Goal: Obtain resource: Download file/media

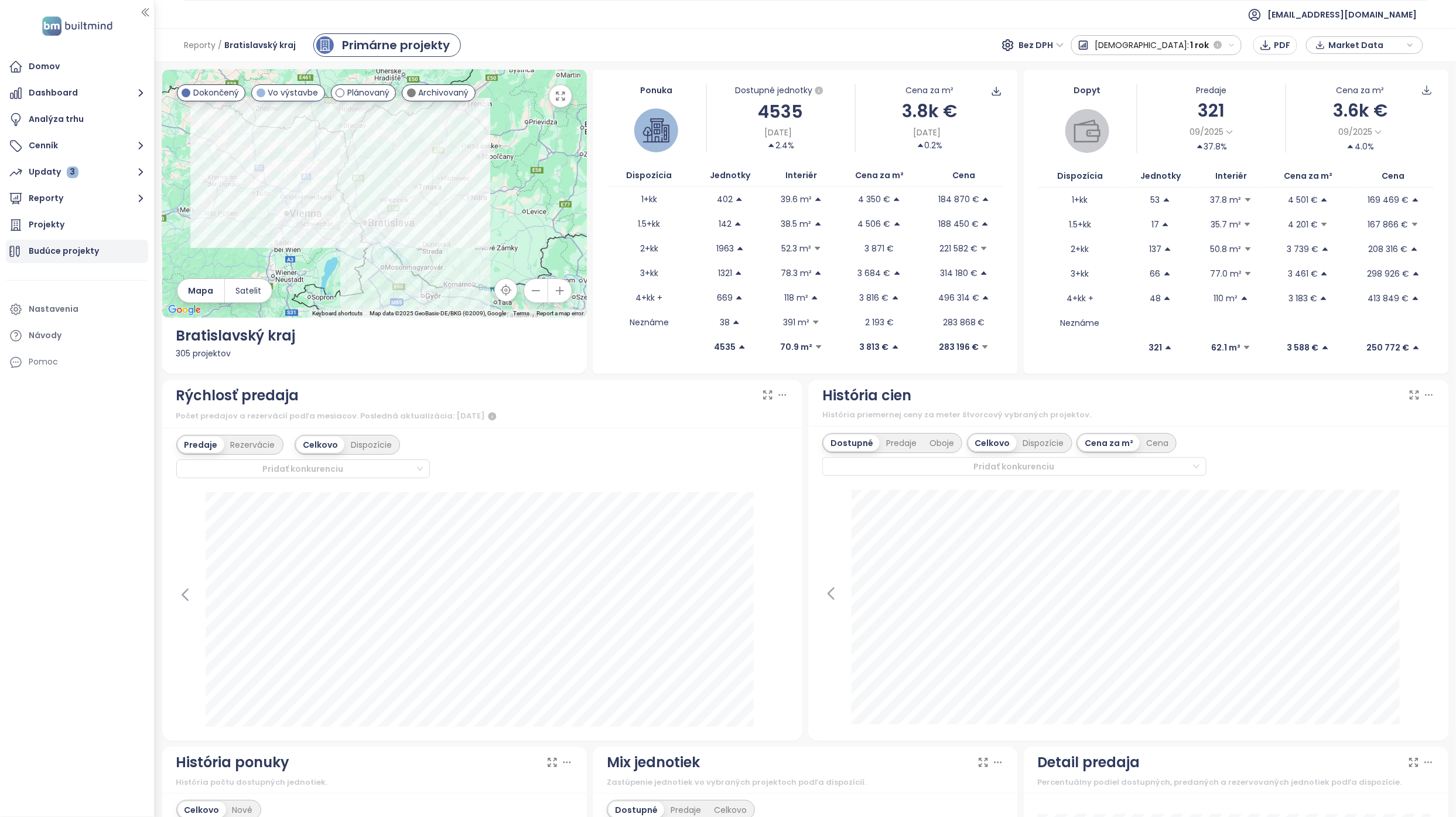
click at [118, 258] on div "Budúce projekty" at bounding box center [77, 251] width 143 height 24
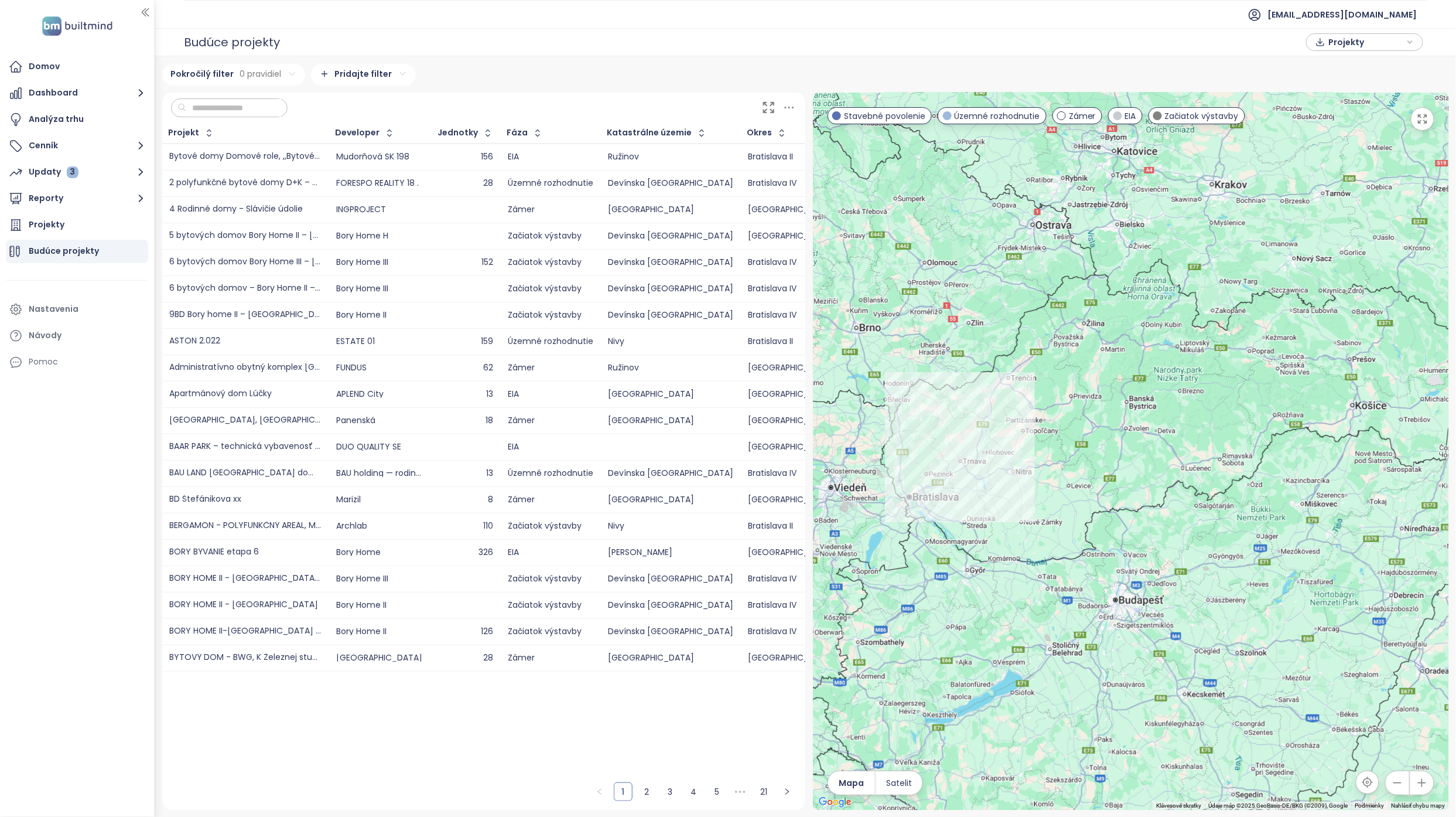
click at [788, 103] on icon at bounding box center [789, 107] width 15 height 15
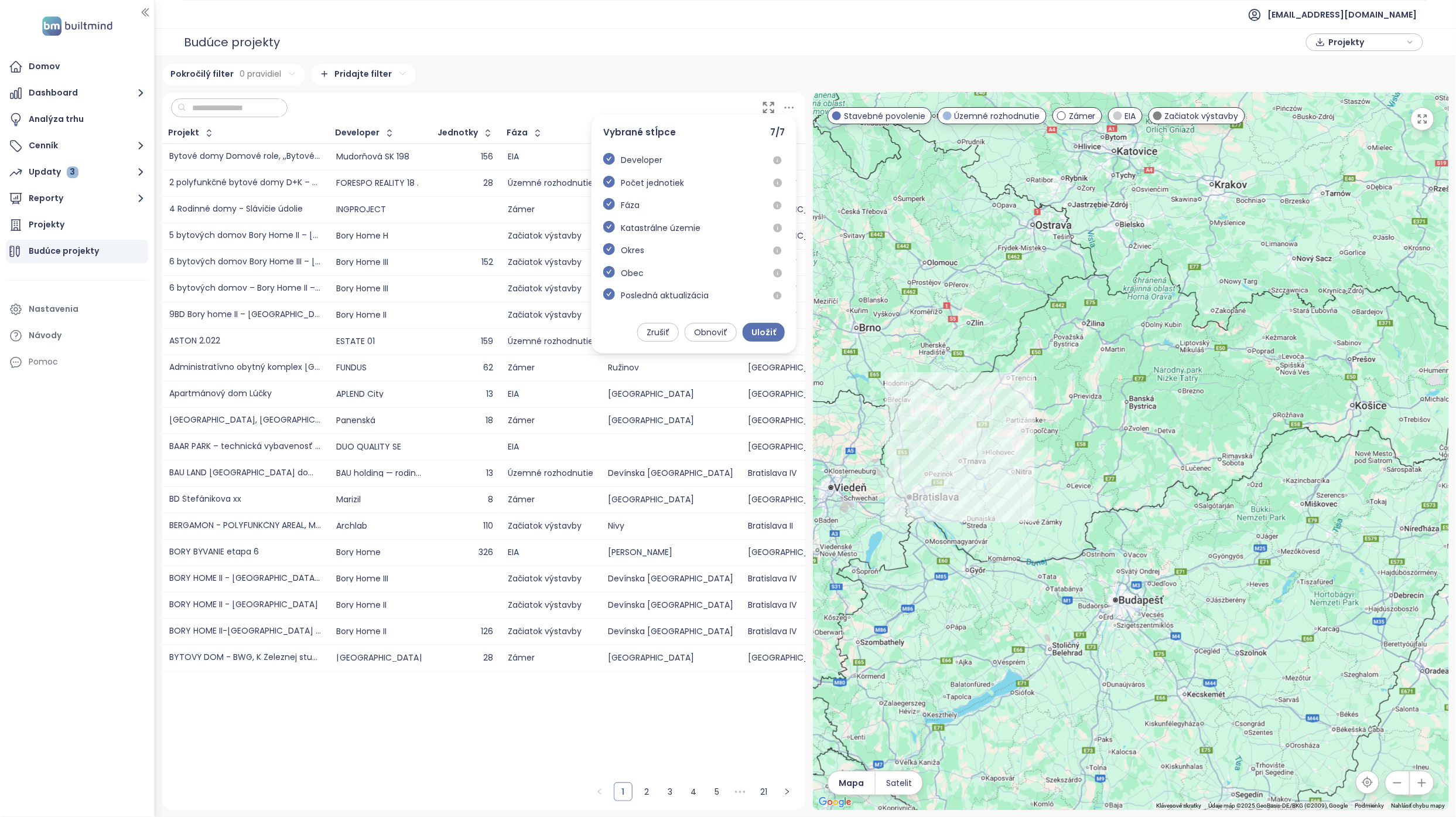
click at [788, 103] on icon at bounding box center [789, 107] width 15 height 15
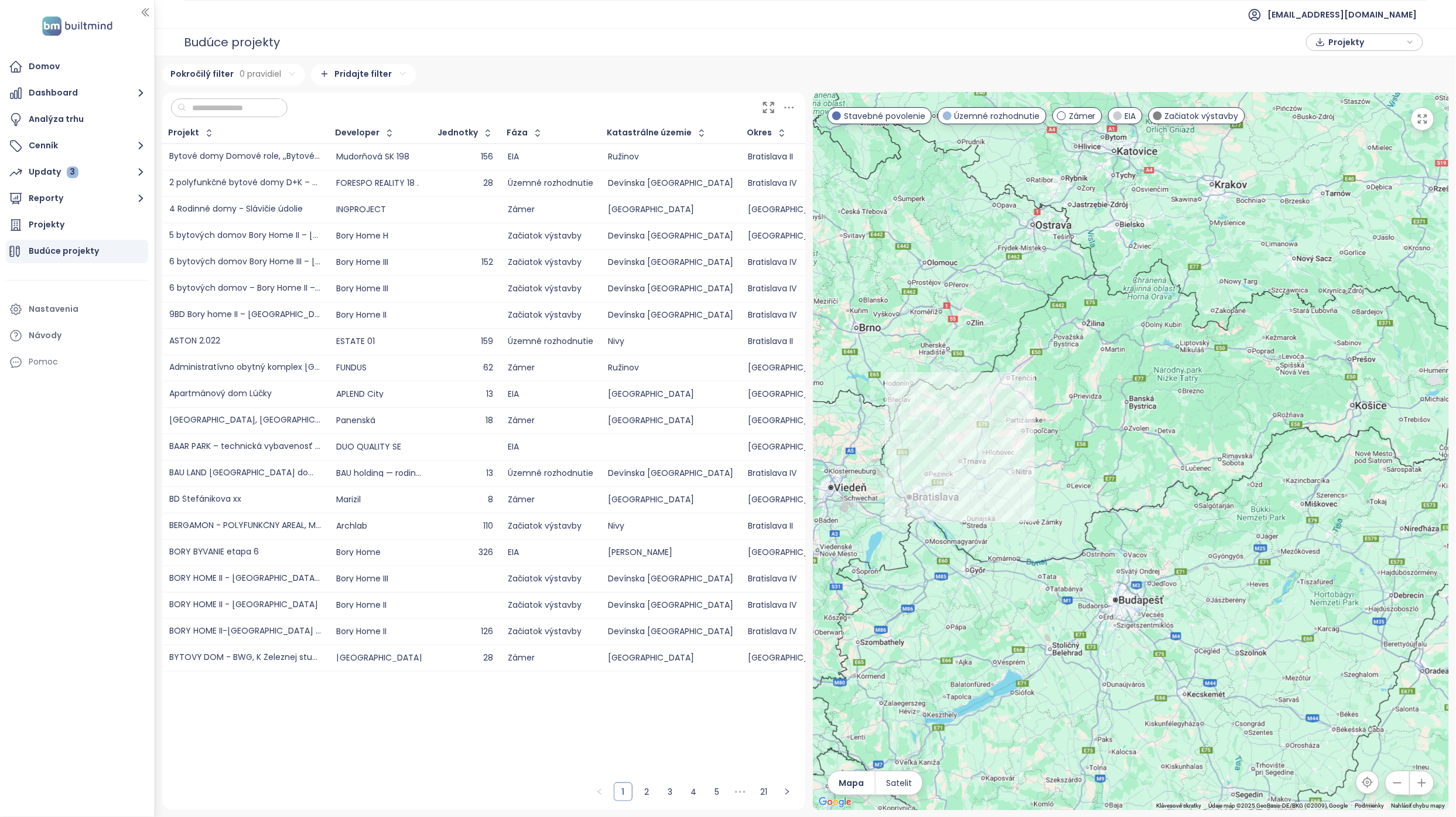
click at [1396, 43] on span "Projekty" at bounding box center [1366, 42] width 76 height 18
click at [1355, 64] on span "XLSX" at bounding box center [1346, 64] width 31 height 18
click at [1358, 85] on span "Stiahnuť" at bounding box center [1349, 88] width 37 height 13
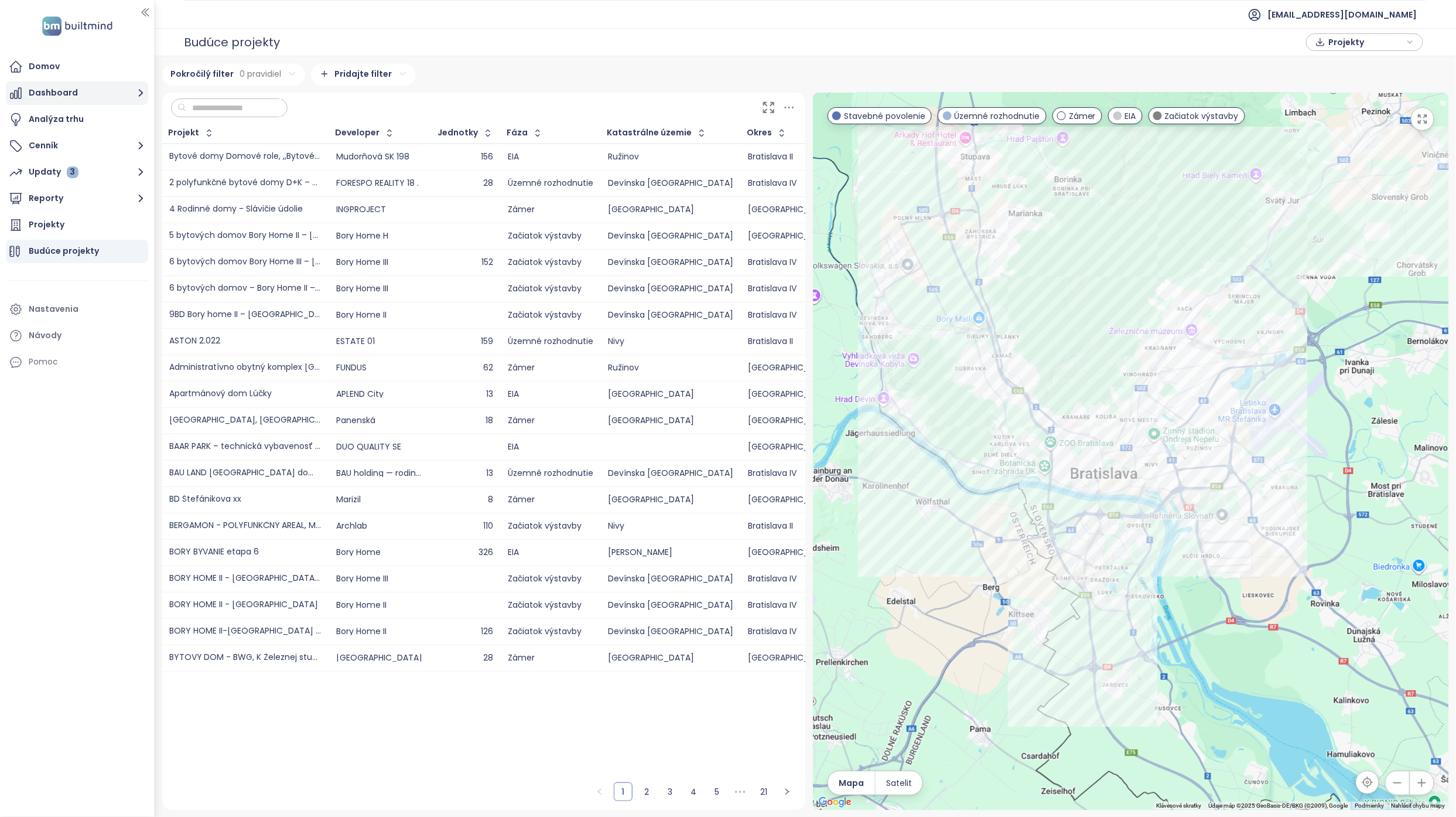
click at [78, 93] on button "Dashboard" at bounding box center [77, 93] width 143 height 24
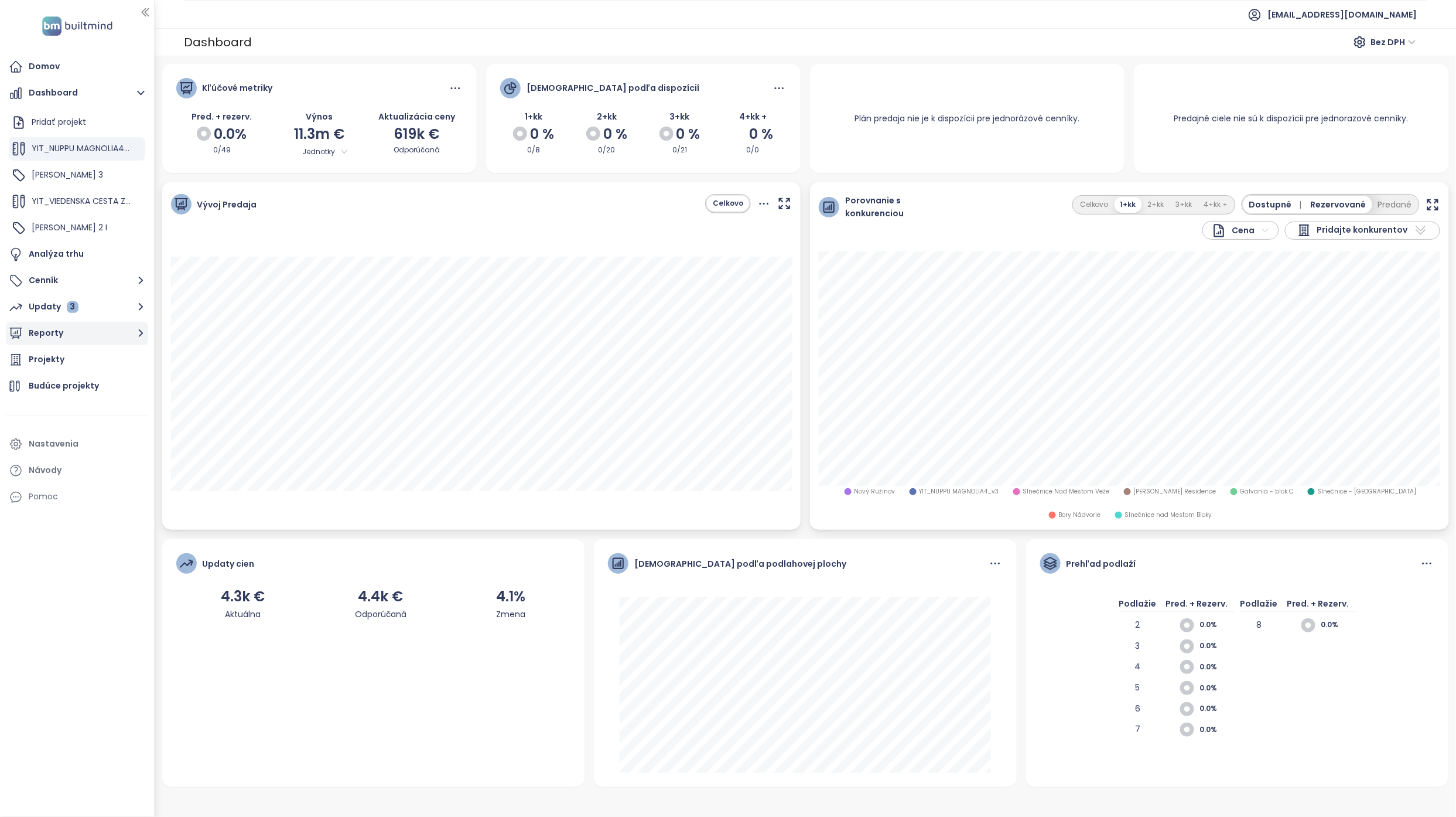
click at [83, 329] on button "Reporty" at bounding box center [77, 333] width 143 height 24
click at [92, 312] on div "[GEOGRAPHIC_DATA]" at bounding box center [81, 312] width 86 height 15
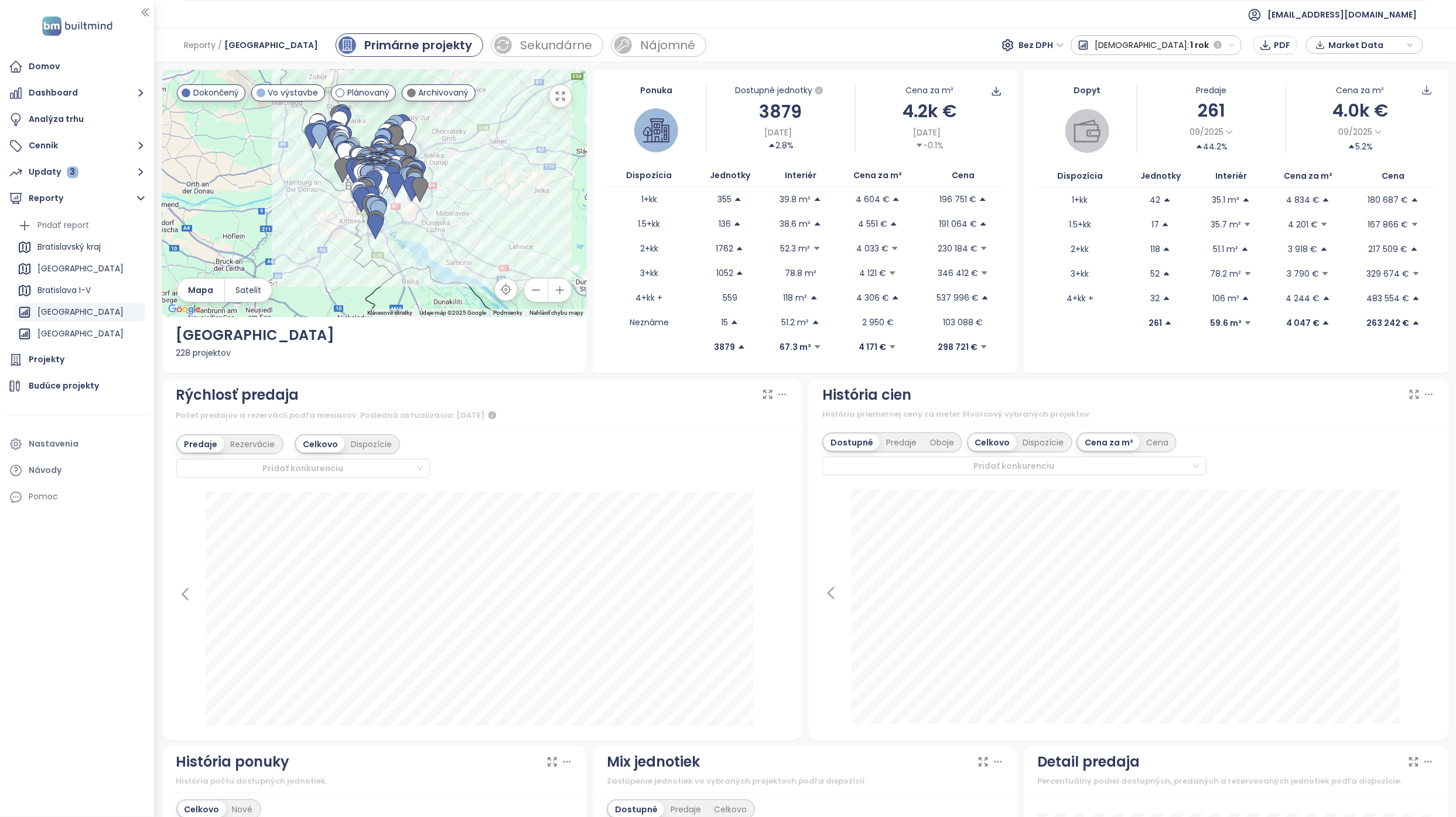
click at [984, 51] on div "Reporty / [GEOGRAPHIC_DATA] Primárne projekty Sekundárne Nájomné Bez DPH Predaj…" at bounding box center [805, 45] width 1301 height 34
click at [1011, 68] on div "← Posunúť doľava → Posunúť doprava ↑ Posunúť nahor ↓ Posunúť nadol + Priblížiť …" at bounding box center [805, 440] width 1301 height 755
click at [793, 511] on div "Predaje Rezervácie Celkovo Dispozície Pridať konkurenciu [DATE] predané: 50 Kli…" at bounding box center [482, 584] width 641 height 313
click at [797, 473] on div "Predaje Rezervácie Celkovo Dispozície Pridať konkurenciu [DATE] predané: 50 Kli…" at bounding box center [482, 584] width 641 height 313
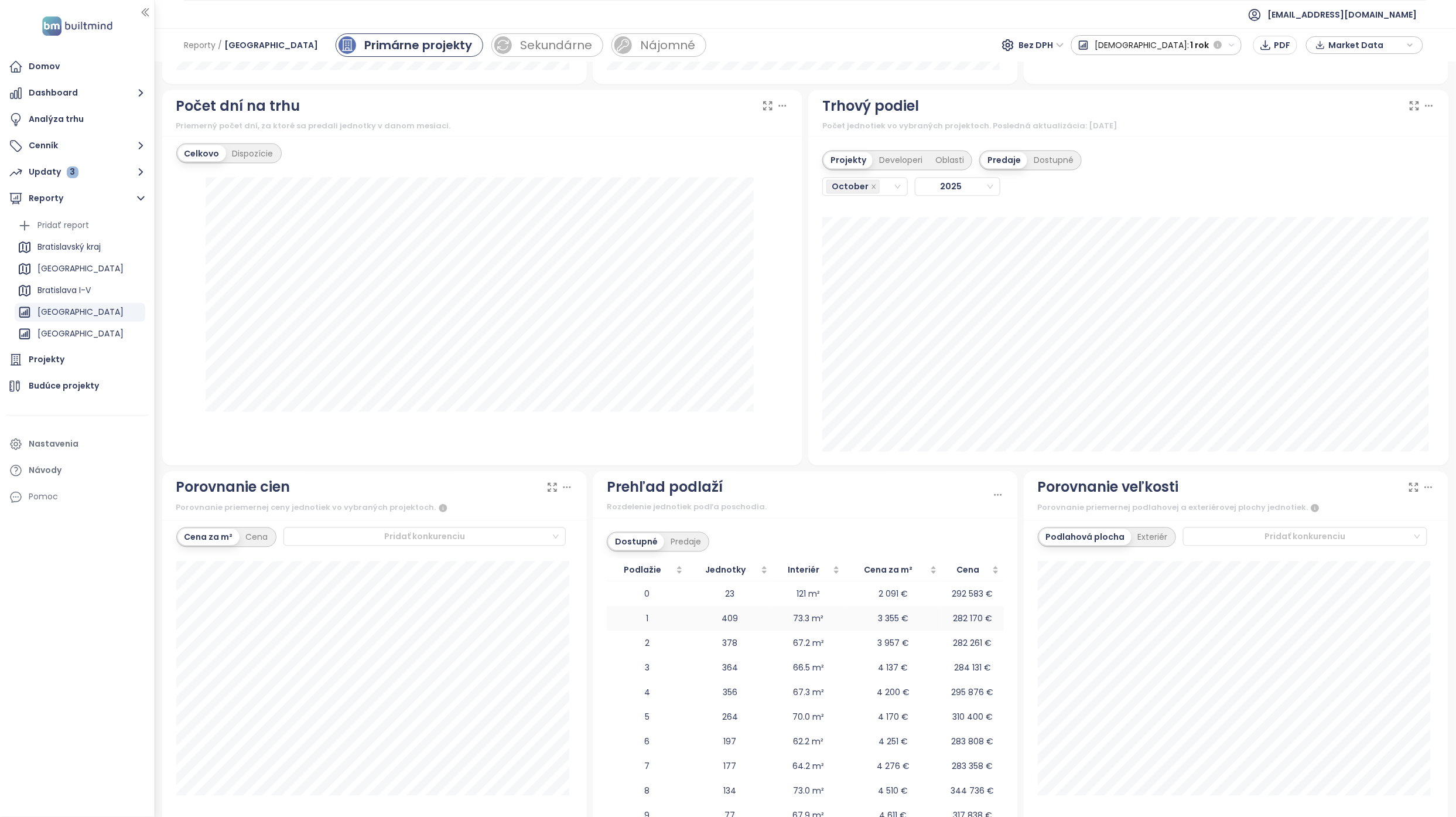
scroll to position [1015, 0]
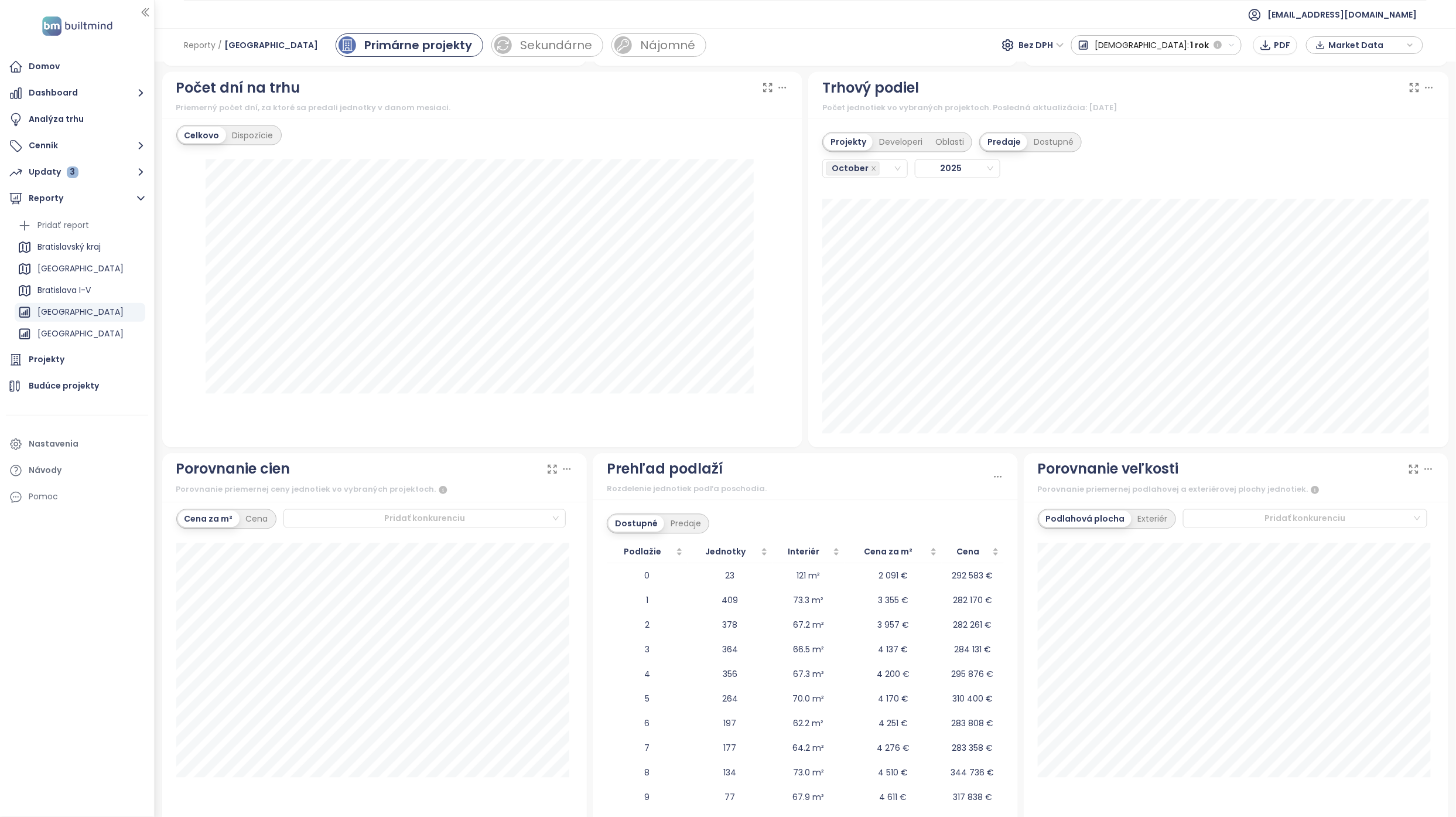
click at [846, 518] on div "Dostupné Predaje" at bounding box center [805, 524] width 397 height 20
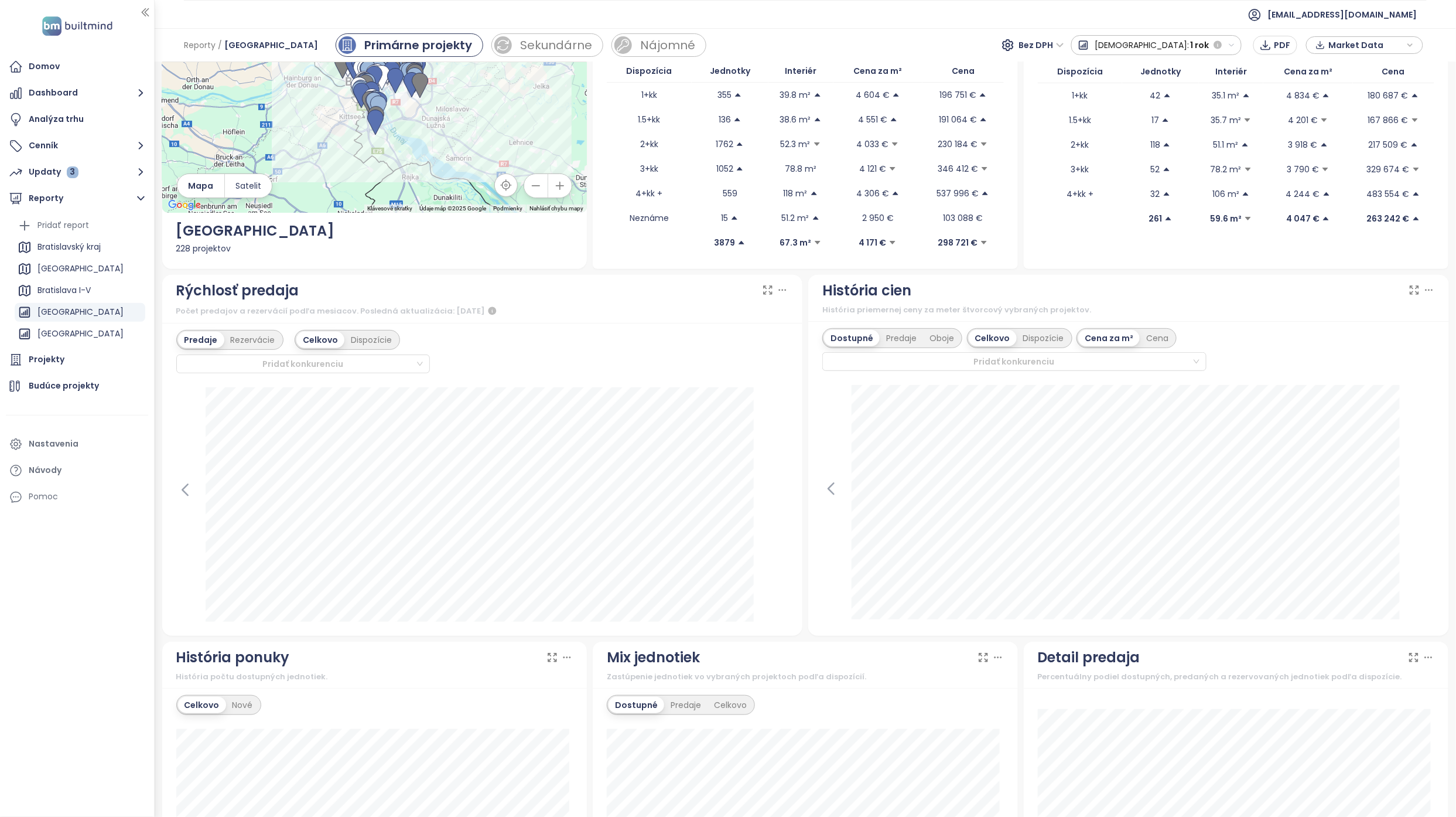
scroll to position [0, 0]
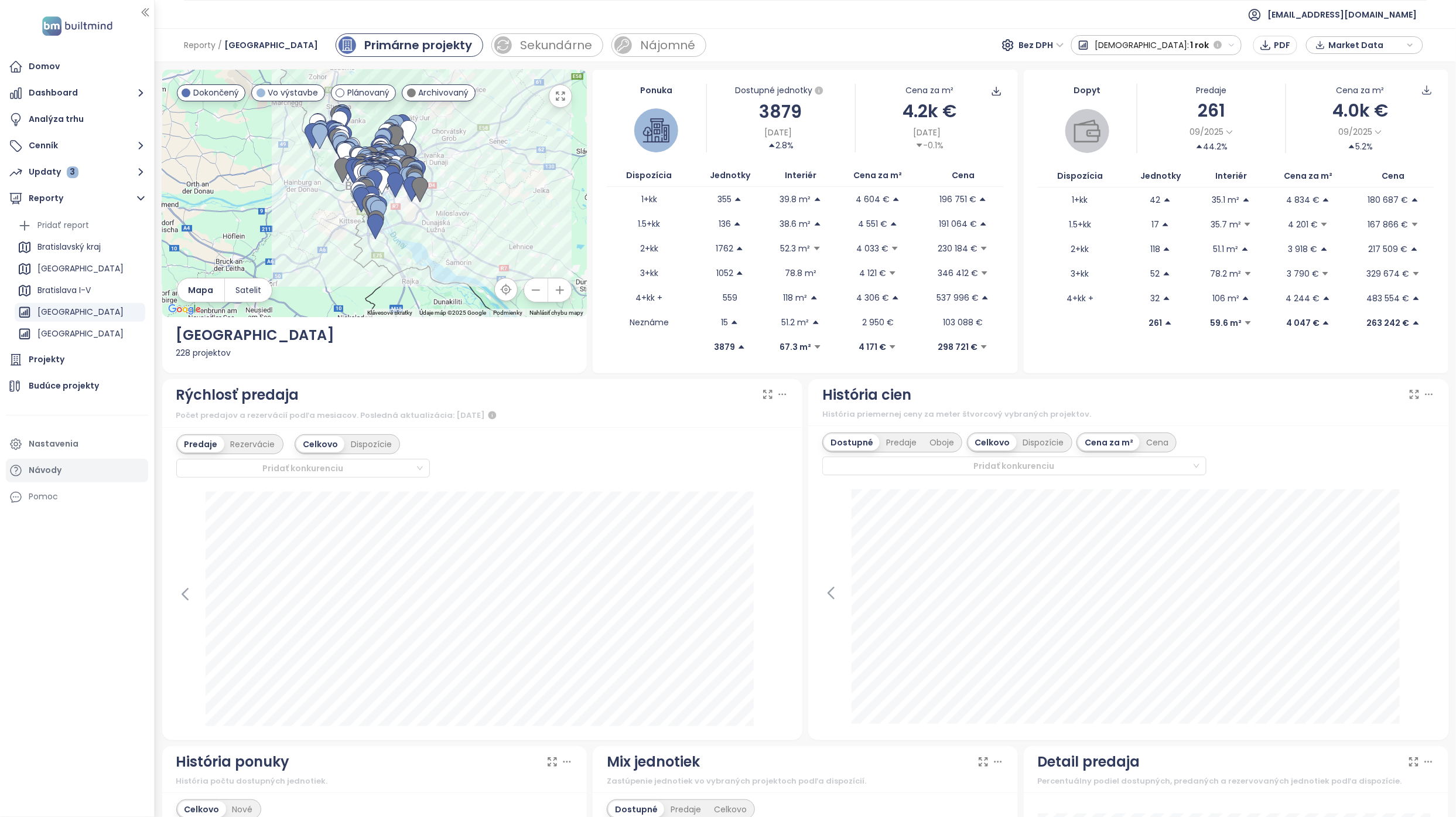
drag, startPoint x: 77, startPoint y: 359, endPoint x: 103, endPoint y: 335, distance: 35.4
click at [77, 359] on div "Projekty" at bounding box center [77, 360] width 143 height 24
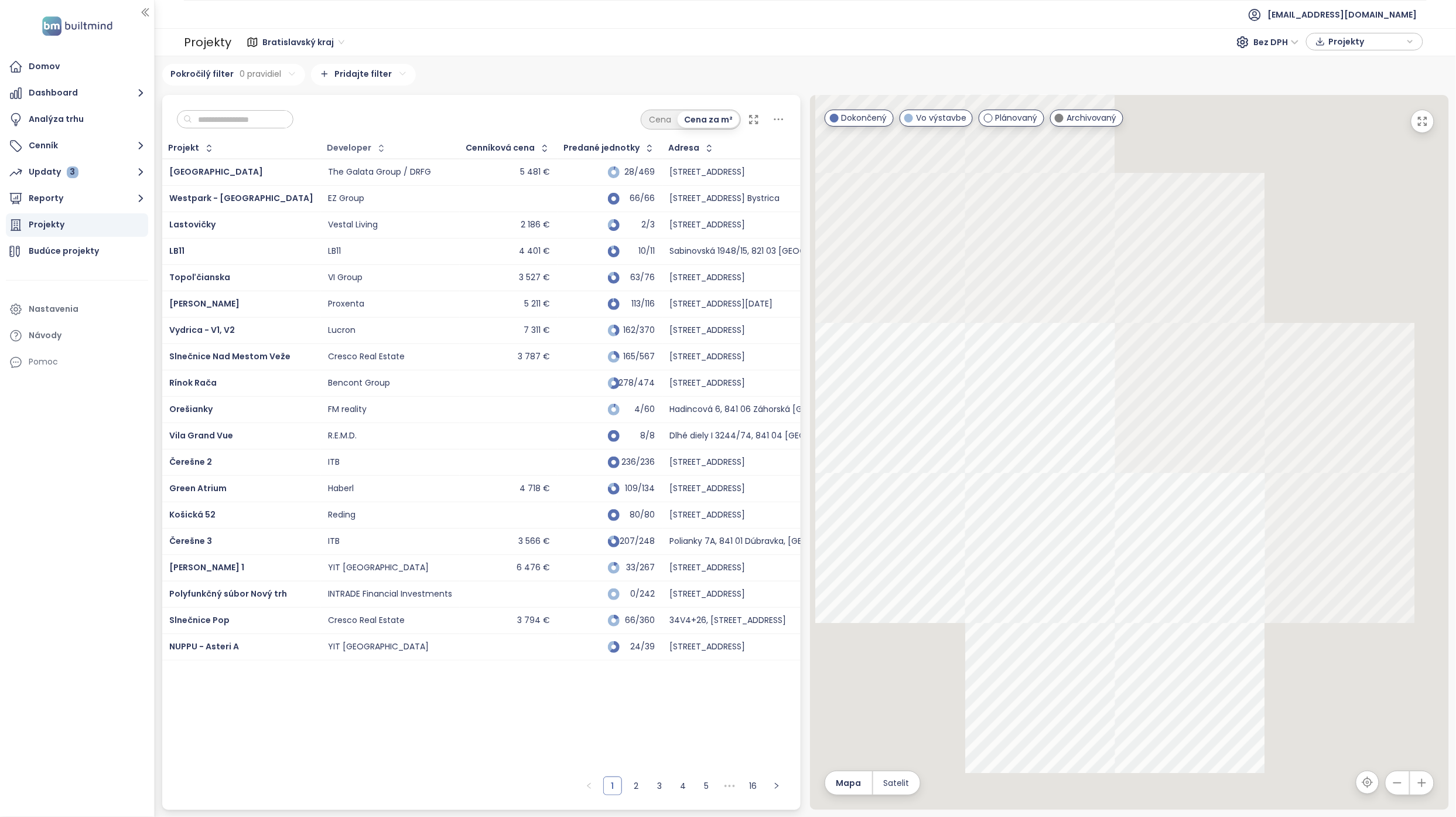
click at [333, 144] on div "Developer" at bounding box center [350, 148] width 44 height 8
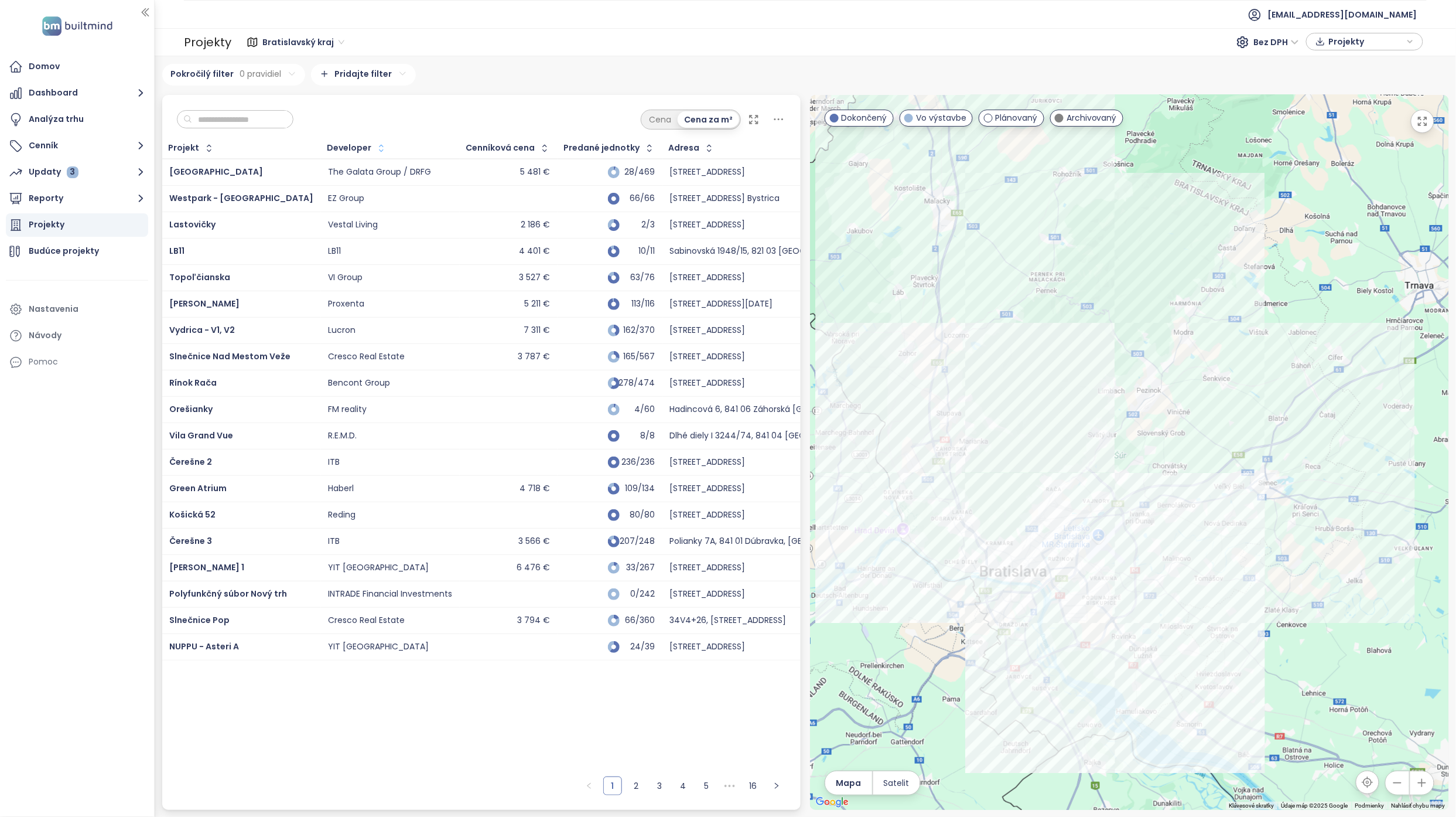
click at [372, 148] on button "button" at bounding box center [380, 148] width 16 height 19
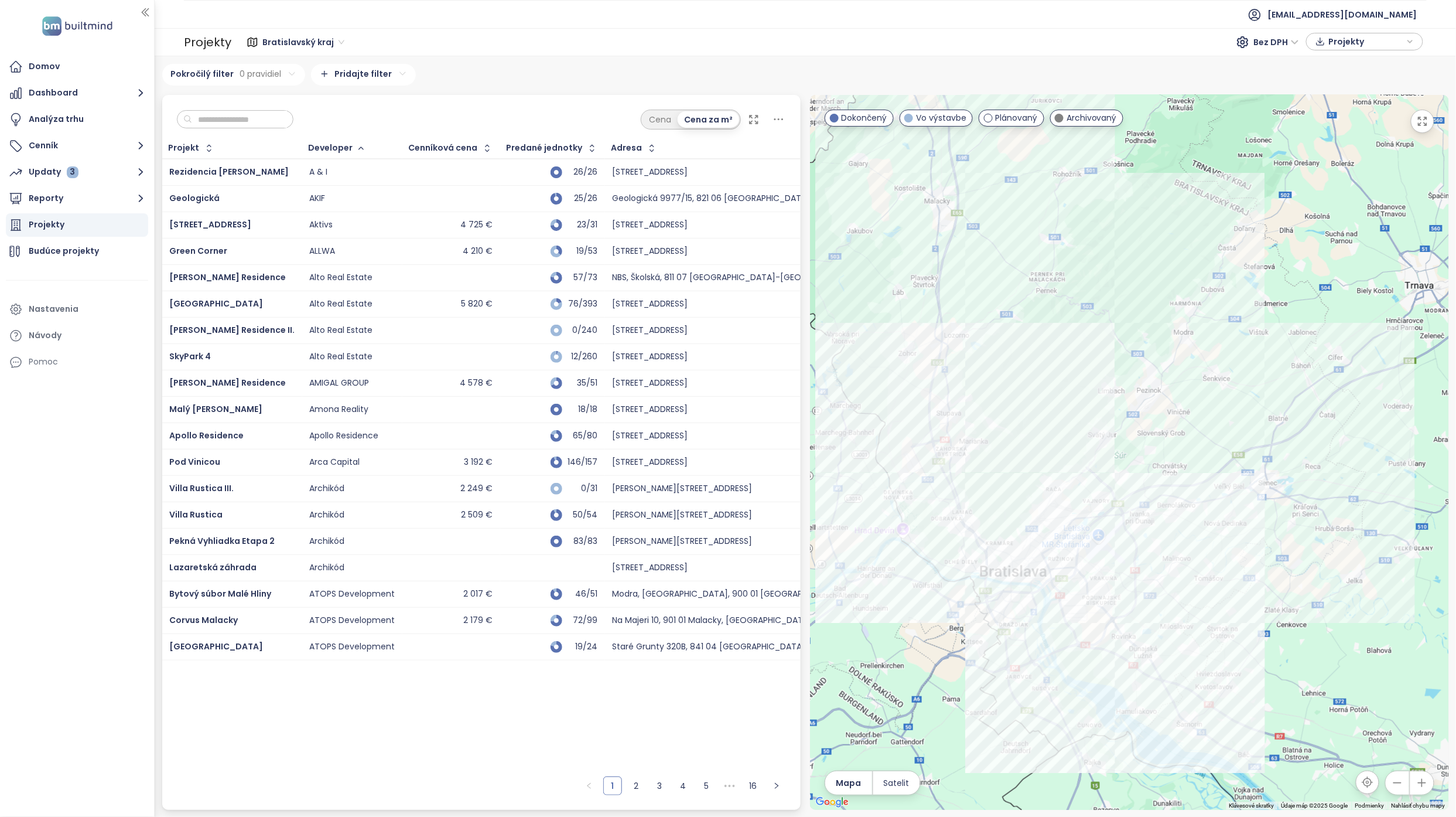
click at [263, 118] on input "text" at bounding box center [239, 119] width 95 height 18
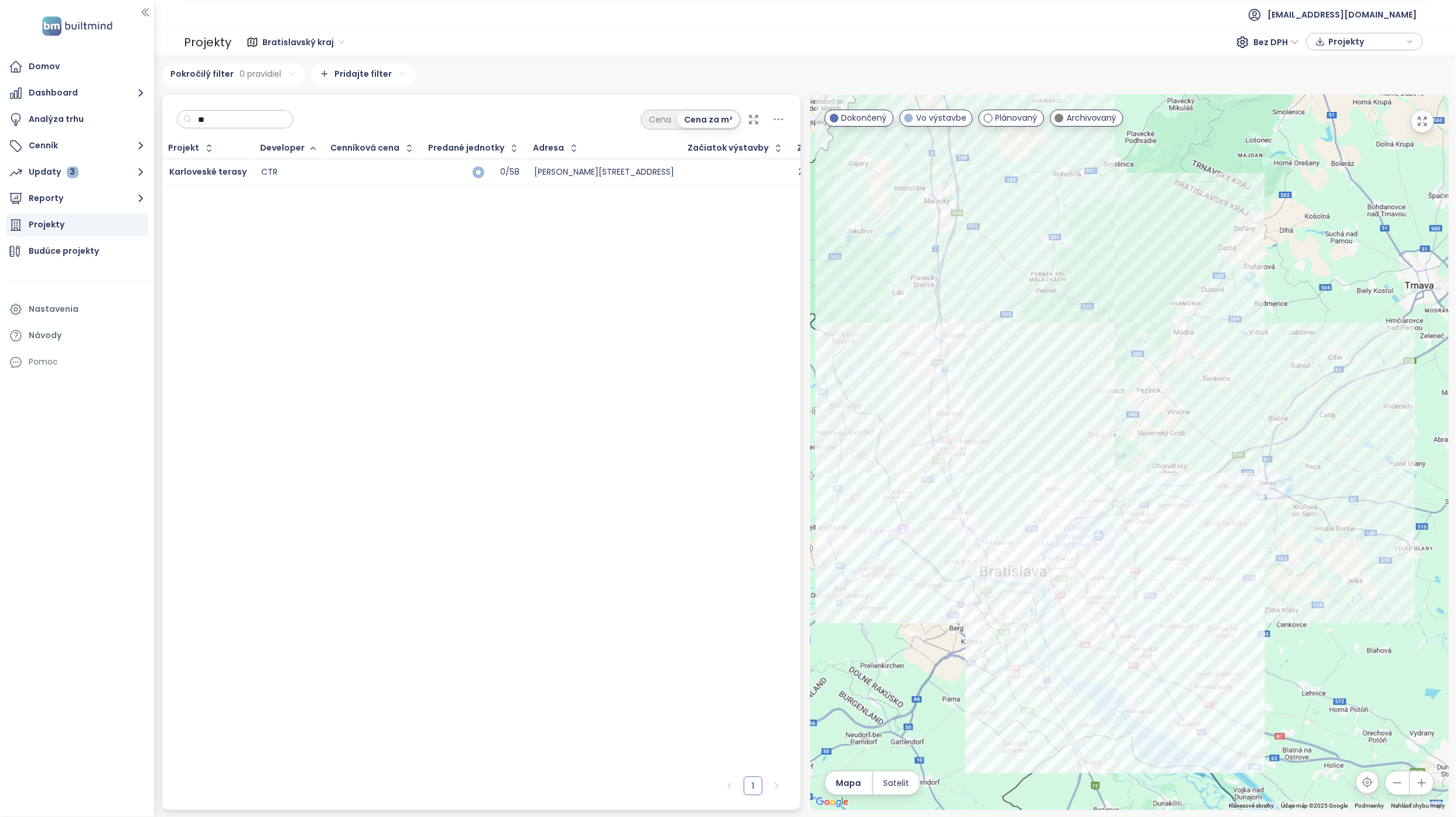
type input "*"
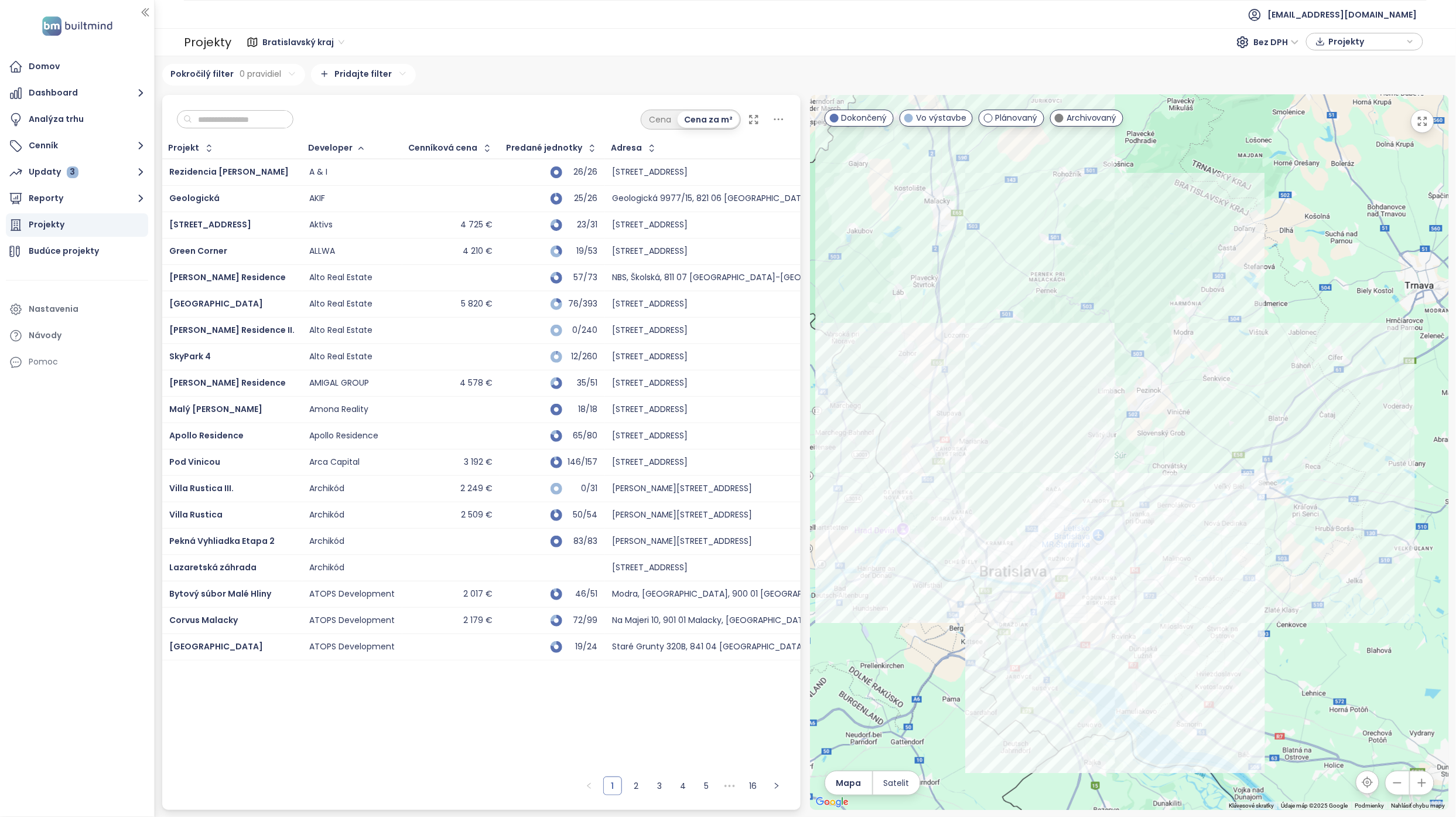
click at [378, 67] on html "Domov Dashboard Analýza trhu Cenník Updaty 3 Reporty Projekty Budúce projekty N…" at bounding box center [728, 408] width 1456 height 817
click at [357, 113] on span "Developer" at bounding box center [357, 115] width 117 height 16
click at [365, 101] on html "Domov Dashboard Analýza trhu Cenník Updaty 3 Reporty Projekty Budúce projekty N…" at bounding box center [728, 408] width 1456 height 817
click at [359, 122] on span "je" at bounding box center [352, 126] width 70 height 16
click at [334, 125] on html "Domov Dashboard Analýza trhu Cenník Updaty 3 Reporty Projekty Budúce projekty N…" at bounding box center [728, 408] width 1456 height 817
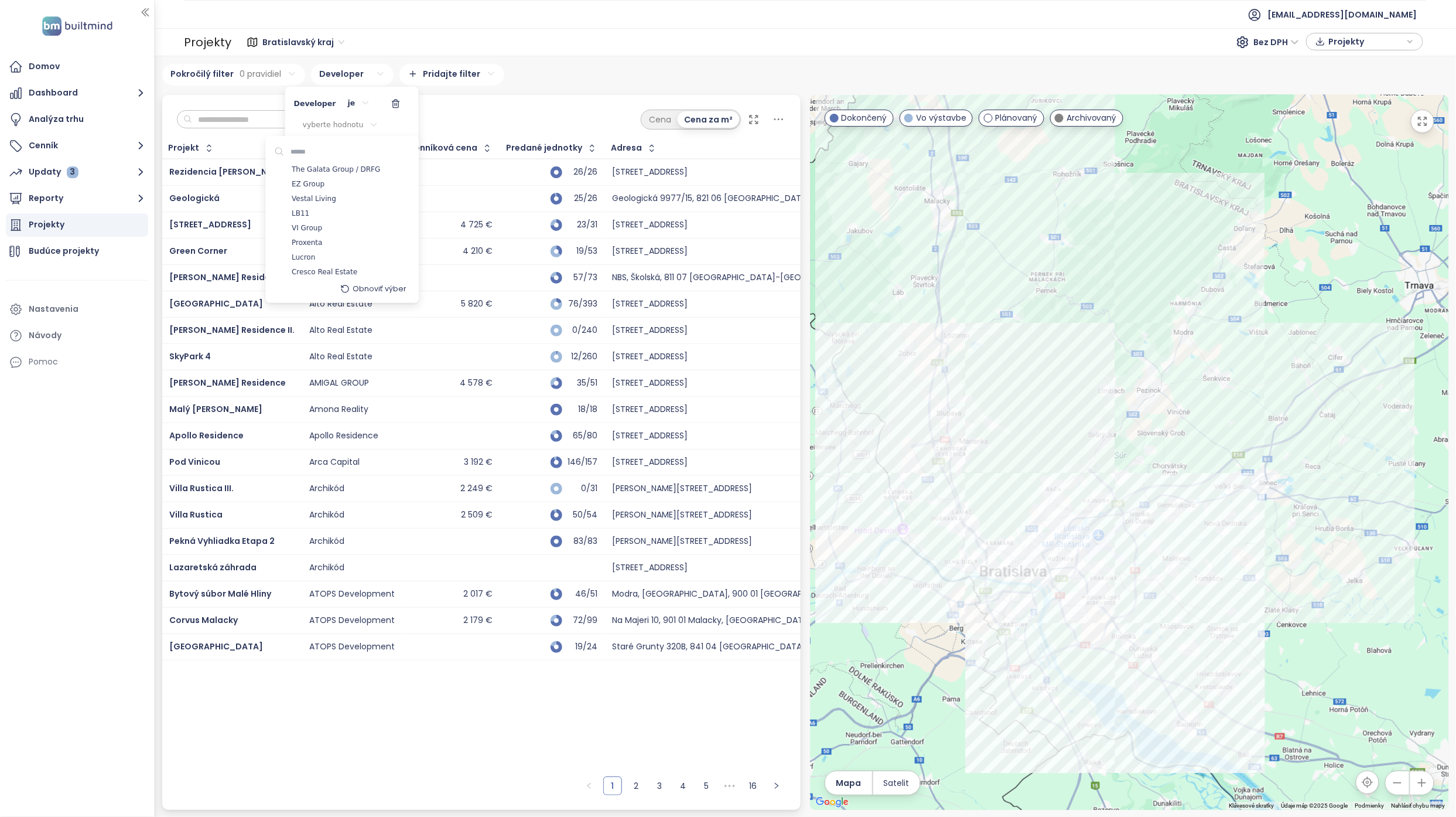
click at [337, 144] on input at bounding box center [325, 151] width 80 height 16
type input "**"
